Goal: Transaction & Acquisition: Book appointment/travel/reservation

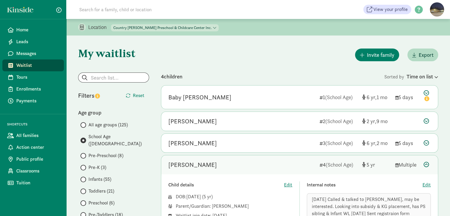
click at [18, 68] on span "Waitlist" at bounding box center [37, 65] width 43 height 7
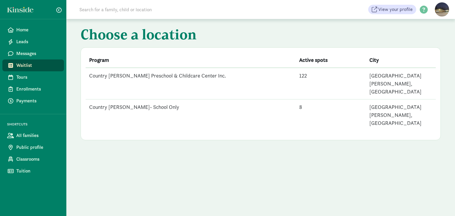
click at [126, 99] on td "Country [PERSON_NAME]- School Only" at bounding box center [191, 114] width 210 height 31
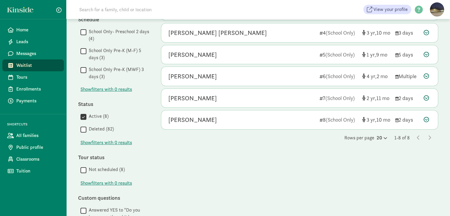
scroll to position [207, 0]
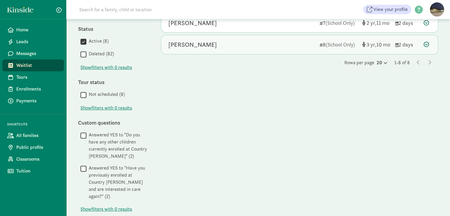
click at [185, 44] on div "River Harris" at bounding box center [192, 44] width 49 height 9
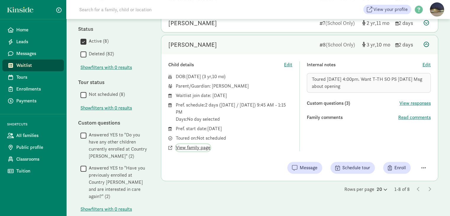
click at [200, 146] on span "View family page" at bounding box center [193, 147] width 35 height 7
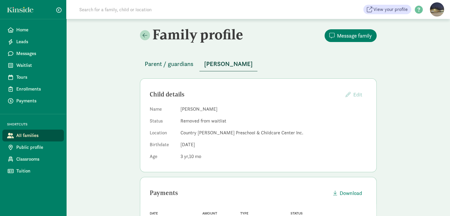
click at [168, 66] on span "Parent / guardians" at bounding box center [169, 63] width 49 height 9
